Goal: Information Seeking & Learning: Learn about a topic

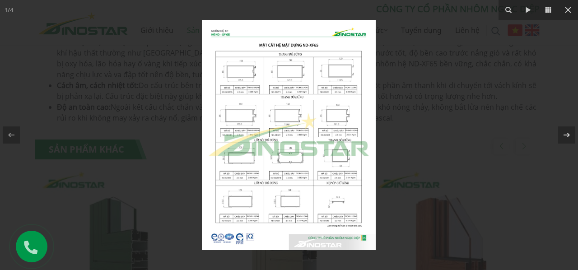
click at [287, 120] on img at bounding box center [289, 135] width 174 height 230
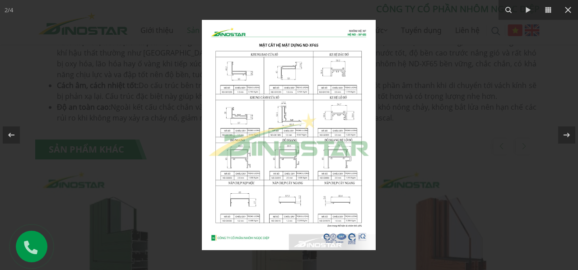
click at [239, 205] on img at bounding box center [289, 135] width 174 height 230
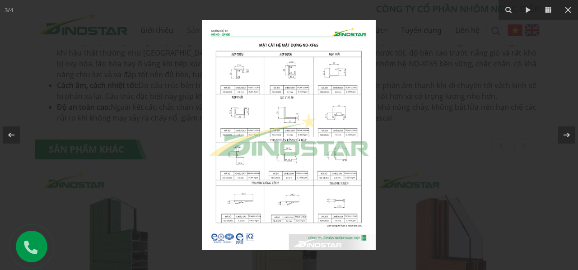
click at [247, 206] on img at bounding box center [289, 135] width 174 height 230
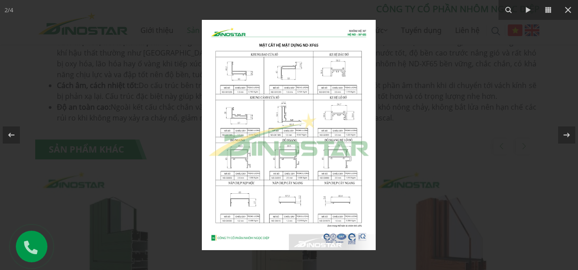
click at [248, 204] on img at bounding box center [289, 135] width 174 height 230
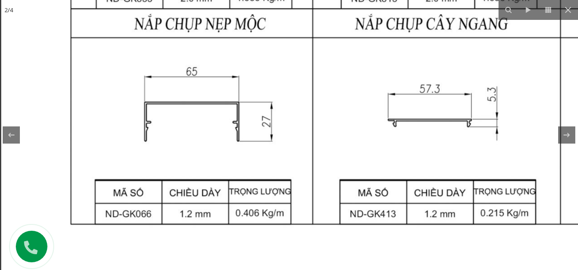
drag, startPoint x: 301, startPoint y: 171, endPoint x: 304, endPoint y: 94, distance: 77.3
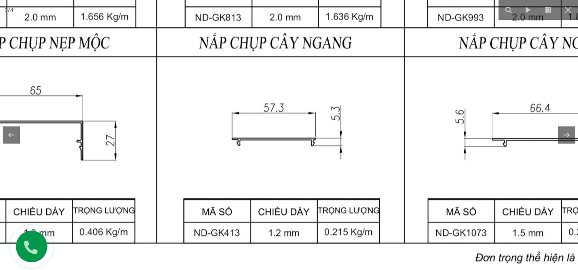
drag, startPoint x: 396, startPoint y: 159, endPoint x: 243, endPoint y: 180, distance: 154.6
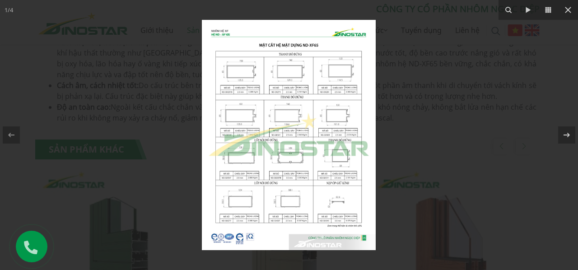
click at [340, 203] on img at bounding box center [289, 135] width 174 height 230
click at [336, 203] on img at bounding box center [289, 135] width 174 height 230
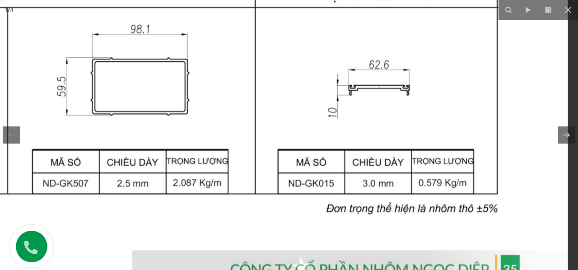
drag, startPoint x: 398, startPoint y: 206, endPoint x: 375, endPoint y: 96, distance: 112.5
